Goal: Answer question/provide support

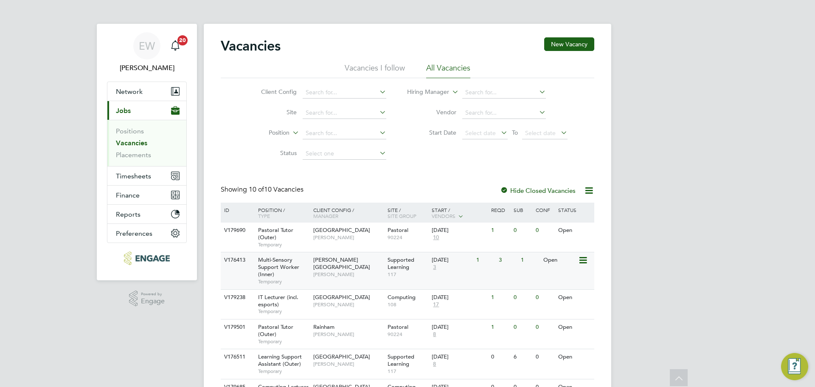
scroll to position [95, 0]
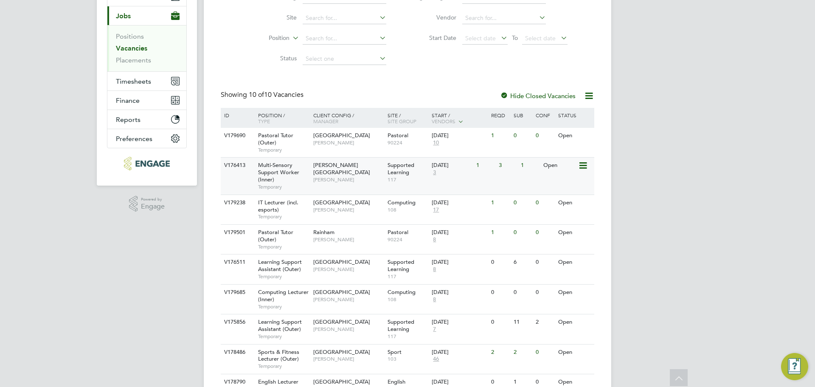
click at [314, 176] on span "[PERSON_NAME]" at bounding box center [348, 179] width 70 height 7
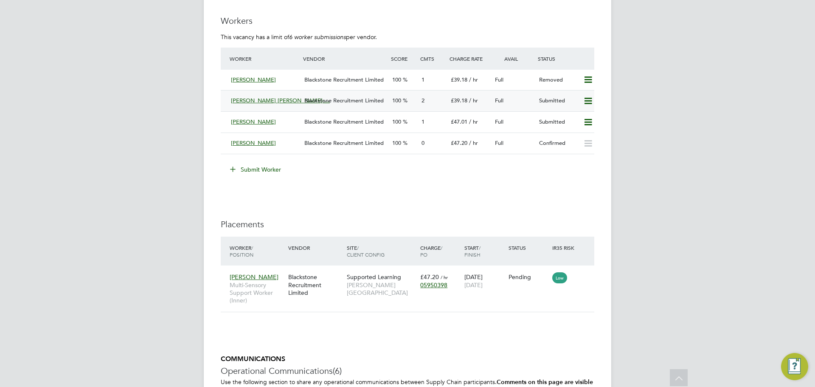
click at [348, 97] on span "Blackstone Recruitment Limited" at bounding box center [343, 100] width 79 height 7
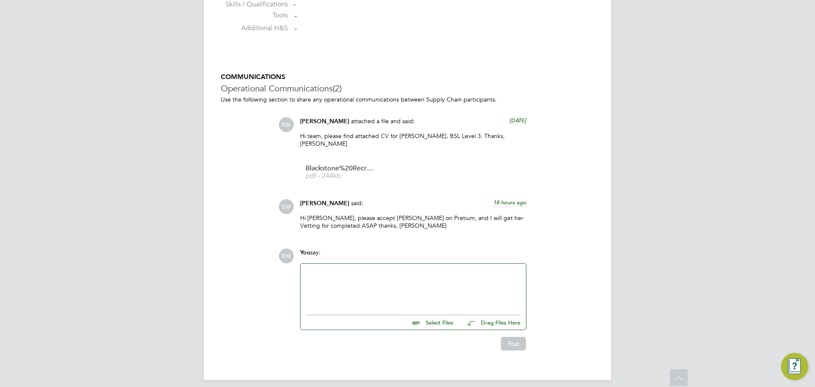
click at [336, 274] on div at bounding box center [413, 287] width 215 height 37
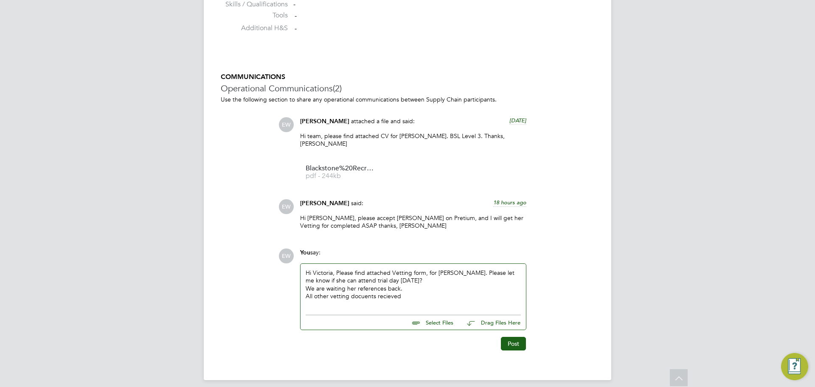
click at [363, 292] on div "All other vetting docuents recieved" at bounding box center [413, 296] width 215 height 8
click at [431, 292] on div "All other vetting documents recieved" at bounding box center [413, 296] width 215 height 8
click at [434, 315] on input "file" at bounding box center [457, 321] width 127 height 12
type input "C:\fakepath\Candidate Vetting Form - New ([PERSON_NAME] [PERSON_NAME]).docx"
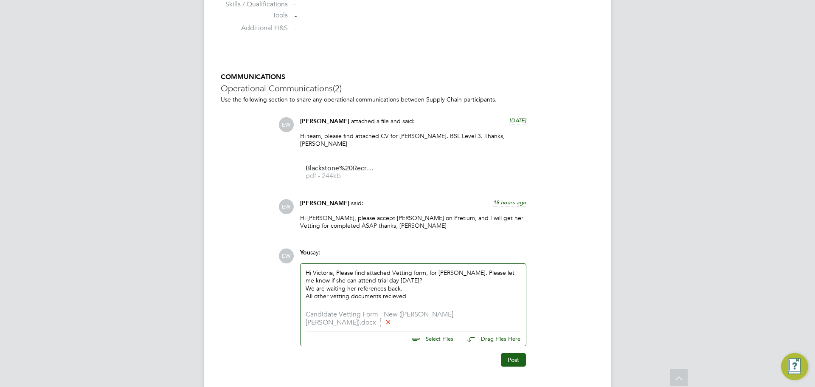
click at [347, 273] on div "Hi Victoria, Please find attached Vetting form, for [PERSON_NAME]. Please let m…" at bounding box center [413, 287] width 215 height 37
click at [398, 270] on div "Hi Victoria, Please find attached Vetting form, for [PERSON_NAME]. Please let m…" at bounding box center [413, 287] width 215 height 37
click at [518, 353] on button "Post" at bounding box center [513, 360] width 25 height 14
